Goal: Register for event/course

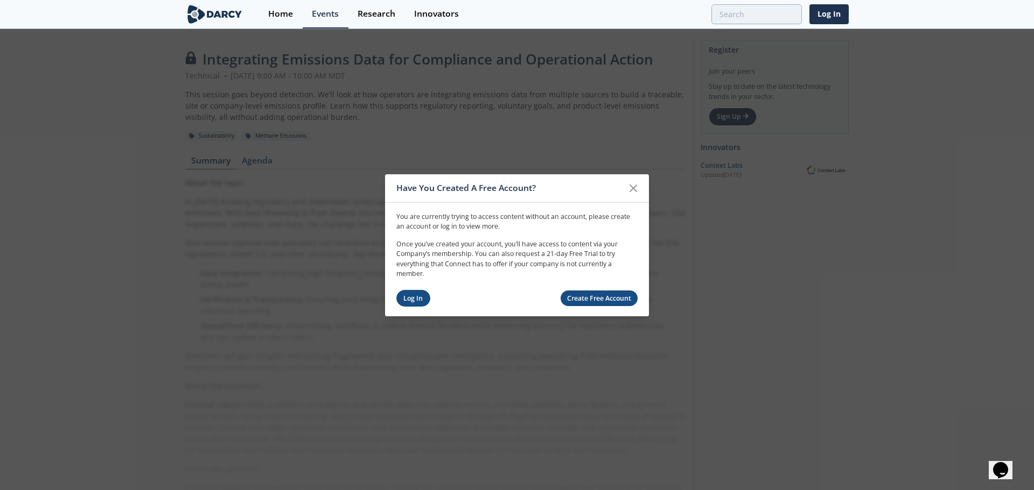
click at [413, 298] on link "Log In" at bounding box center [413, 298] width 34 height 17
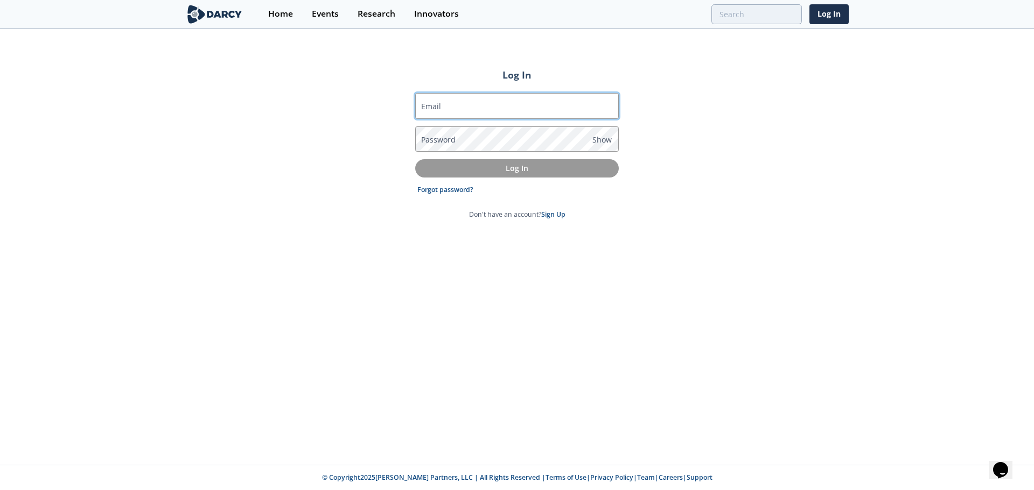
click at [473, 107] on input "Email" at bounding box center [516, 106] width 203 height 26
type input "[PERSON_NAME][EMAIL_ADDRESS][PERSON_NAME][DOMAIN_NAME]"
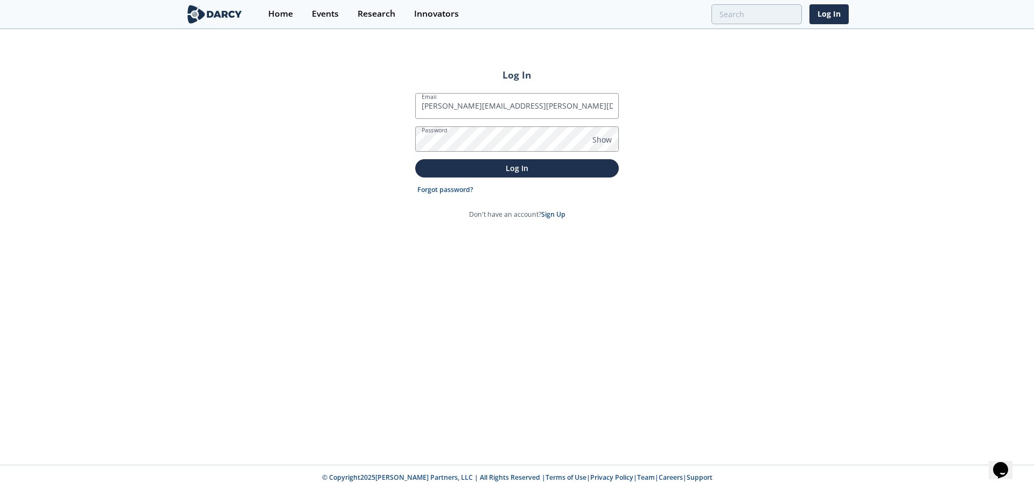
click at [327, 275] on div "Log In Email [PERSON_NAME][EMAIL_ADDRESS][PERSON_NAME][DOMAIN_NAME] Password Sh…" at bounding box center [517, 247] width 1034 height 435
click at [507, 170] on p "Log In" at bounding box center [517, 168] width 188 height 11
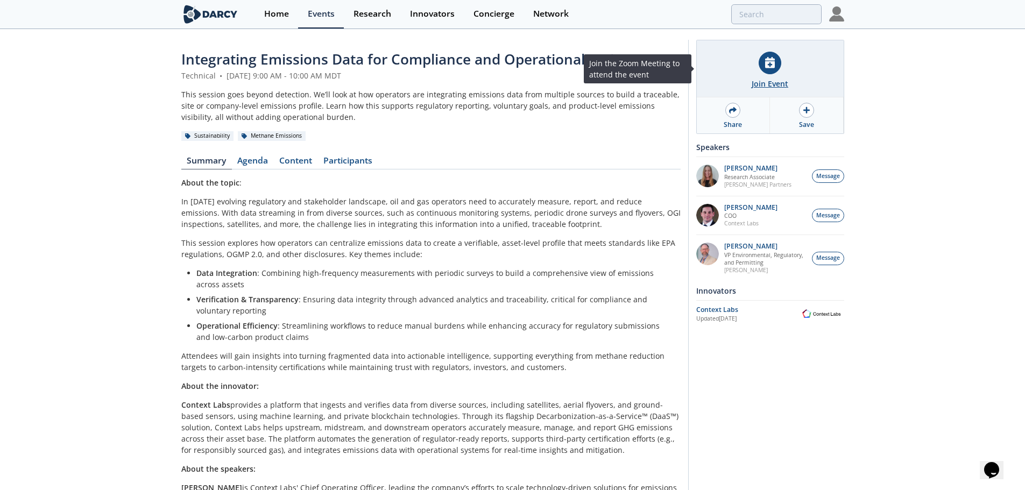
click at [767, 85] on div "Join Event" at bounding box center [770, 83] width 37 height 11
